Goal: Navigation & Orientation: Find specific page/section

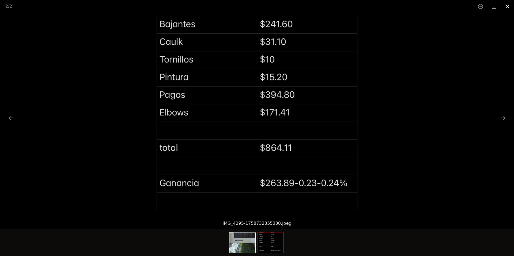
click at [513, 6] on button "Close gallery" at bounding box center [506, 6] width 13 height 13
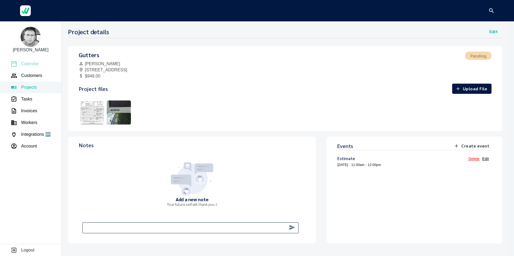
click at [39, 64] on li "Calendar" at bounding box center [30, 64] width 61 height 12
click at [34, 63] on p "Calendar" at bounding box center [30, 64] width 18 height 6
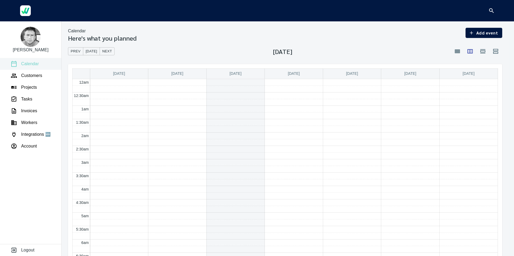
scroll to position [161, 0]
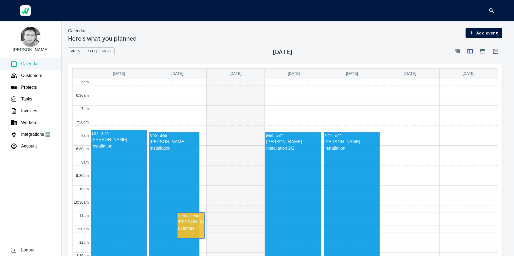
click at [346, 152] on link "8:00 - 4:00 [PERSON_NAME]: Installation" at bounding box center [351, 239] width 56 height 214
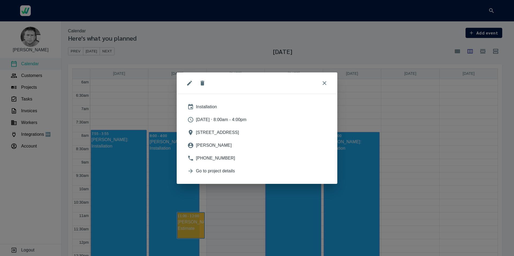
click at [259, 178] on nav "Installation [DATE] ⋅ 8:00am - 4:00pm [STREET_ADDRESS][PERSON_NAME] [PHONE_NUMB…" at bounding box center [257, 138] width 148 height 81
click at [259, 174] on span "Go to project details" at bounding box center [261, 171] width 131 height 6
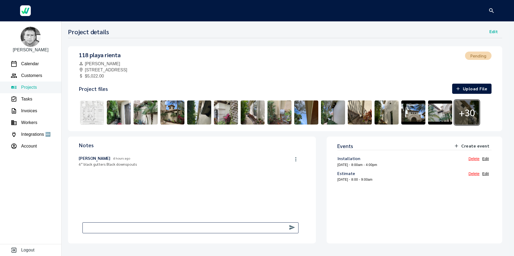
click at [93, 116] on img at bounding box center [92, 112] width 27 height 27
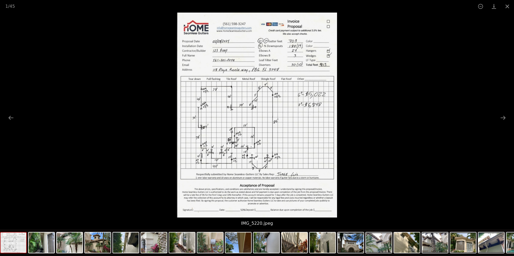
click at [361, 93] on picture at bounding box center [257, 115] width 514 height 205
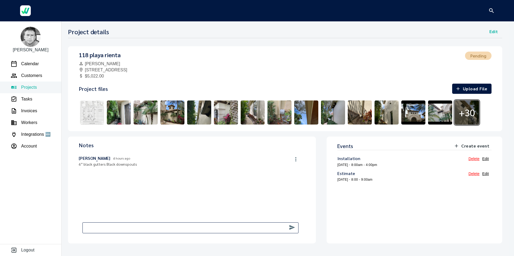
click at [286, 95] on img at bounding box center [257, 115] width 160 height 205
click at [92, 112] on img at bounding box center [92, 112] width 27 height 27
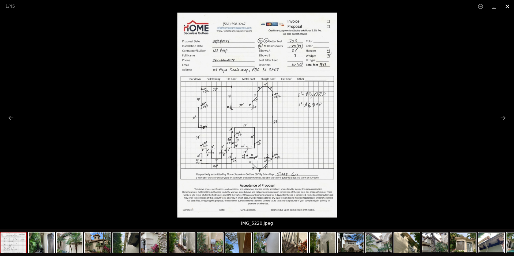
click at [506, 9] on button "Close gallery" at bounding box center [506, 6] width 13 height 13
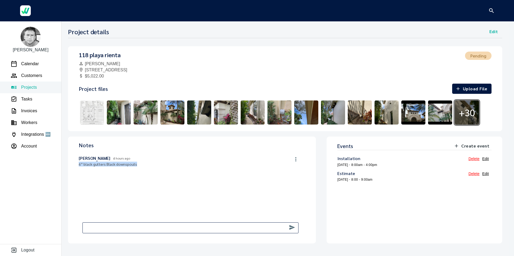
drag, startPoint x: 79, startPoint y: 165, endPoint x: 136, endPoint y: 165, distance: 57.5
click at [136, 165] on p "6” black gutters Black downspouts" at bounding box center [183, 164] width 208 height 5
click at [178, 111] on img at bounding box center [172, 112] width 27 height 27
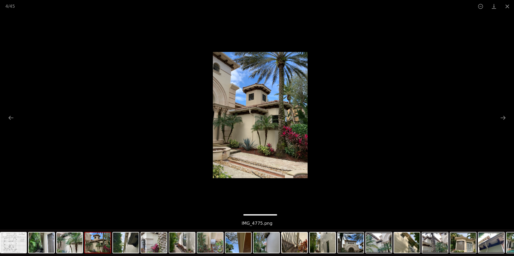
click at [261, 121] on img at bounding box center [260, 115] width 95 height 205
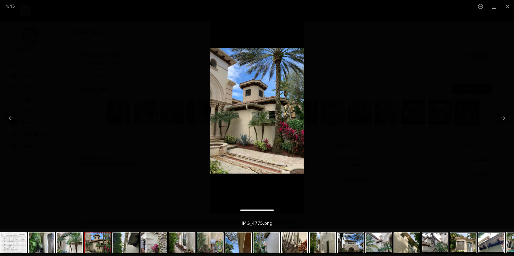
drag, startPoint x: 261, startPoint y: 121, endPoint x: 254, endPoint y: 119, distance: 7.0
click at [254, 119] on img at bounding box center [257, 111] width 94 height 204
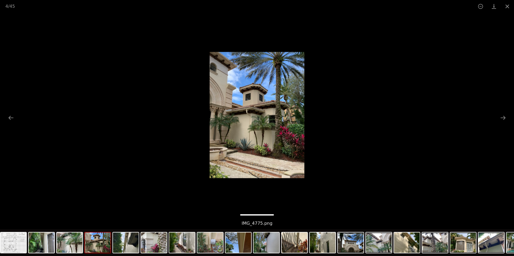
click at [290, 104] on img at bounding box center [256, 115] width 95 height 205
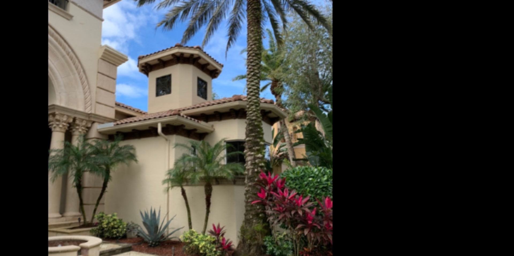
click at [269, 102] on img at bounding box center [256, 115] width 95 height 205
click at [304, 103] on picture at bounding box center [257, 115] width 514 height 205
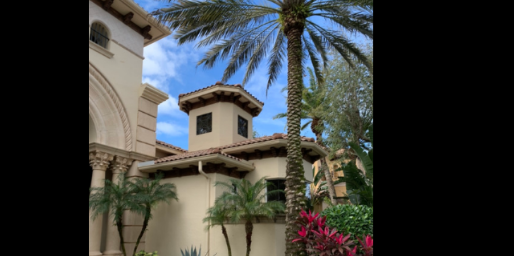
click at [312, 91] on picture at bounding box center [257, 115] width 514 height 205
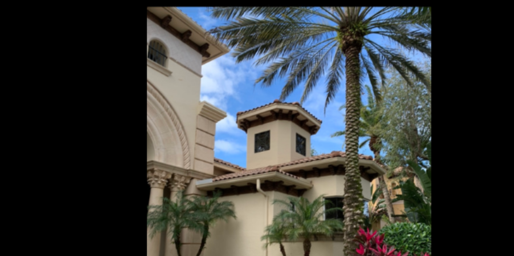
click at [282, 85] on img at bounding box center [256, 115] width 95 height 205
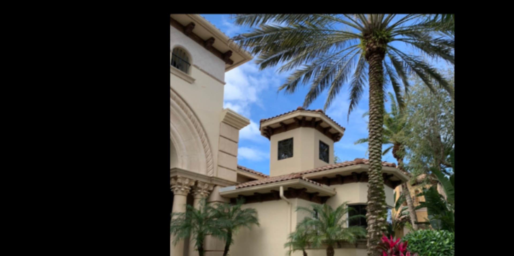
click at [282, 85] on img at bounding box center [256, 115] width 95 height 205
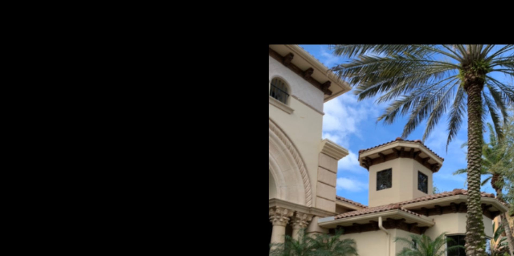
click at [303, 125] on img at bounding box center [256, 115] width 95 height 205
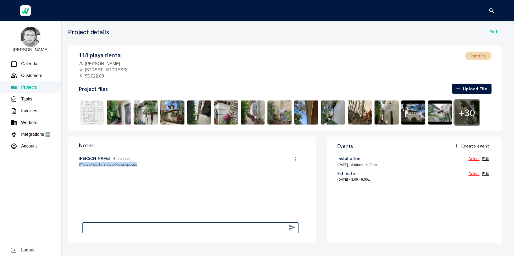
click at [215, 173] on div "Jorge Santana 4 hours ago 6” black gutters Black downspouts" at bounding box center [192, 184] width 226 height 66
click at [30, 65] on p "Calendar" at bounding box center [30, 64] width 18 height 6
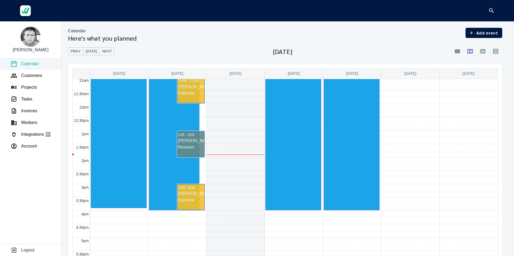
scroll to position [298, 0]
